Goal: Information Seeking & Learning: Learn about a topic

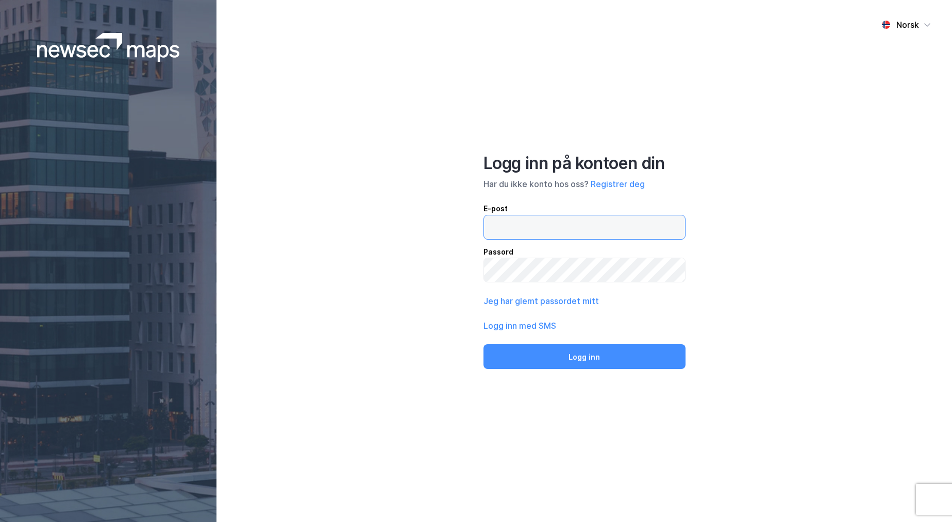
click at [595, 220] on input "email" at bounding box center [584, 227] width 201 height 24
paste input "[EMAIL_ADDRESS][PERSON_NAME][DOMAIN_NAME]"
type input "[EMAIL_ADDRESS][PERSON_NAME][DOMAIN_NAME]"
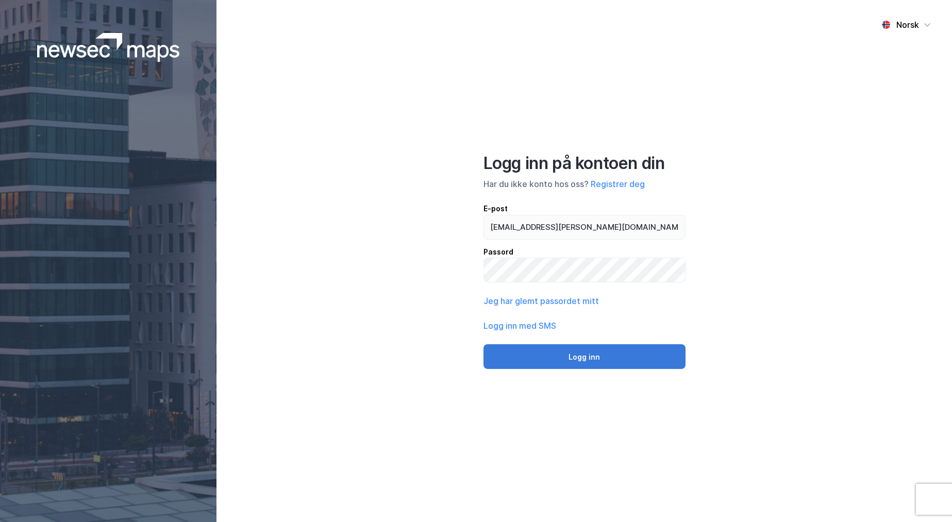
click at [577, 354] on button "Logg inn" at bounding box center [585, 356] width 202 height 25
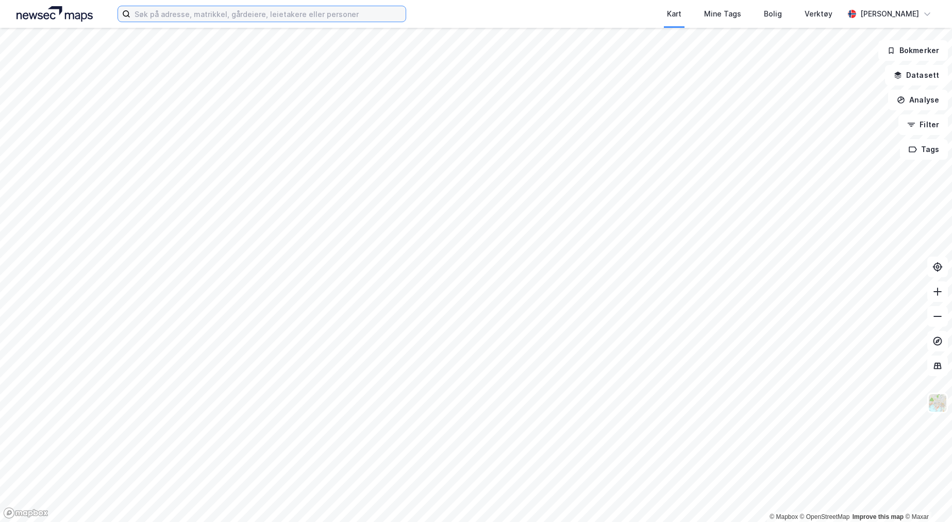
click at [211, 13] on input at bounding box center [267, 13] width 275 height 15
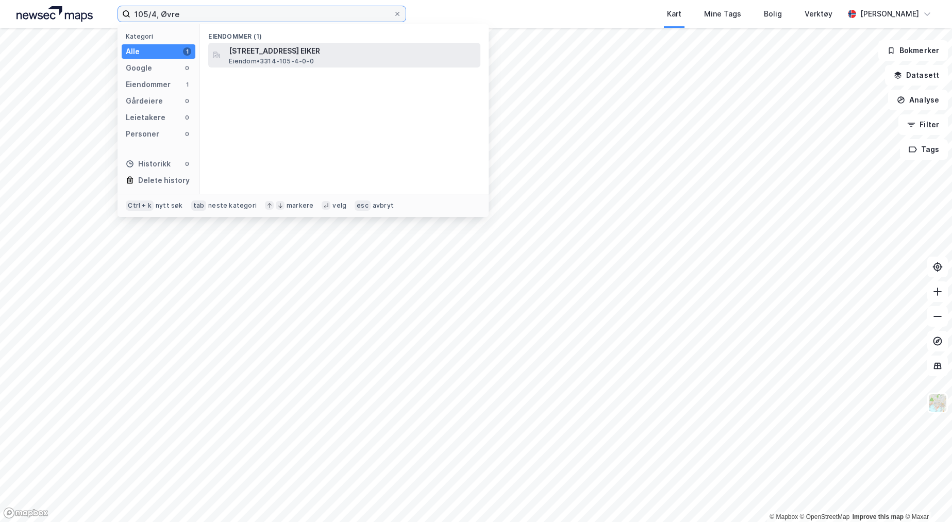
type input "105/4, Øvre"
click at [342, 55] on span "[STREET_ADDRESS] EIKER" at bounding box center [352, 51] width 247 height 12
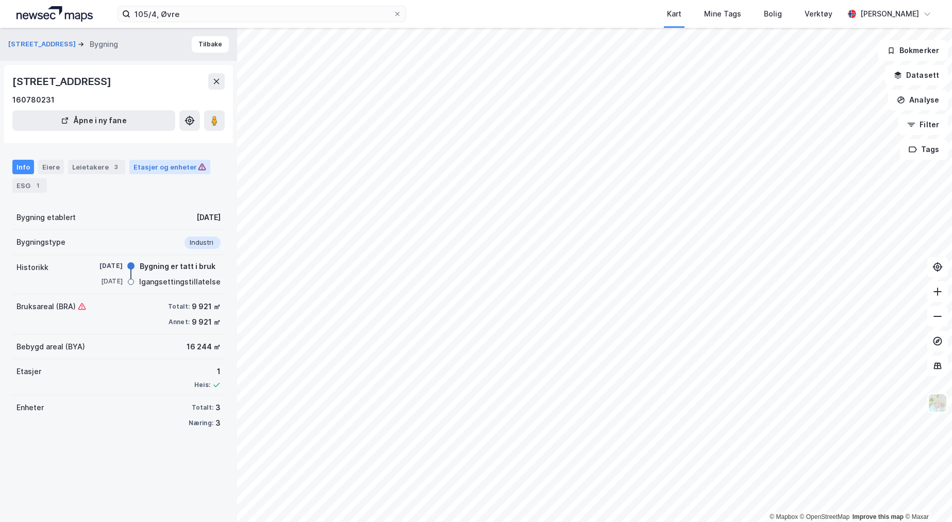
click at [198, 170] on icon at bounding box center [201, 166] width 7 height 7
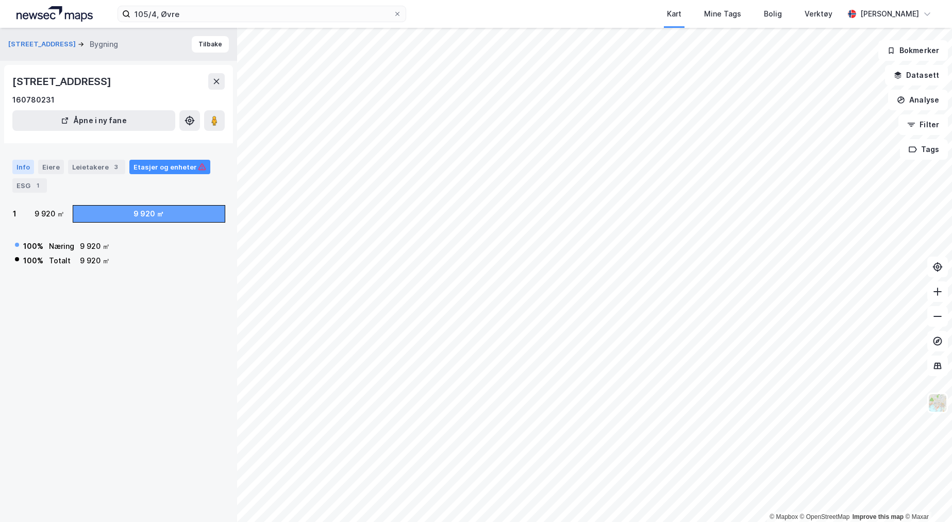
click at [22, 167] on div "Info" at bounding box center [23, 167] width 22 height 14
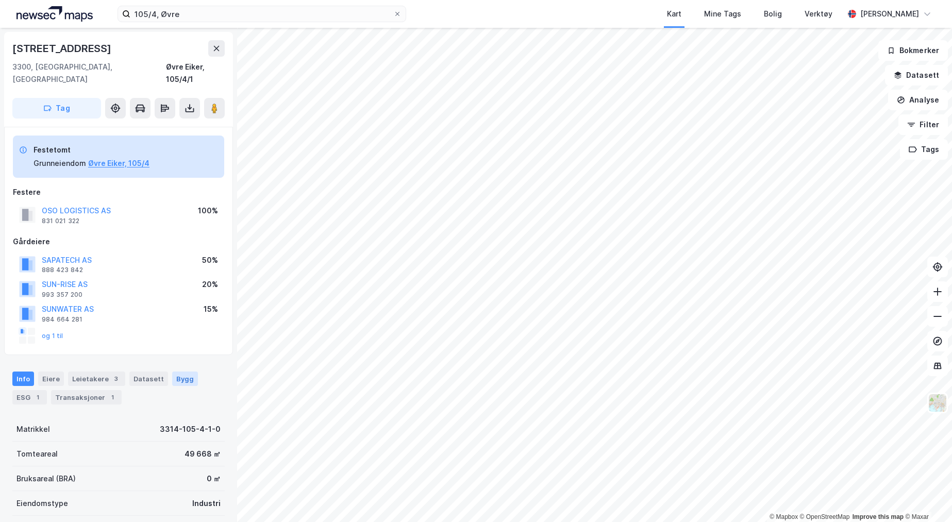
click at [175, 372] on div "Bygg" at bounding box center [185, 379] width 26 height 14
